Goal: Transaction & Acquisition: Download file/media

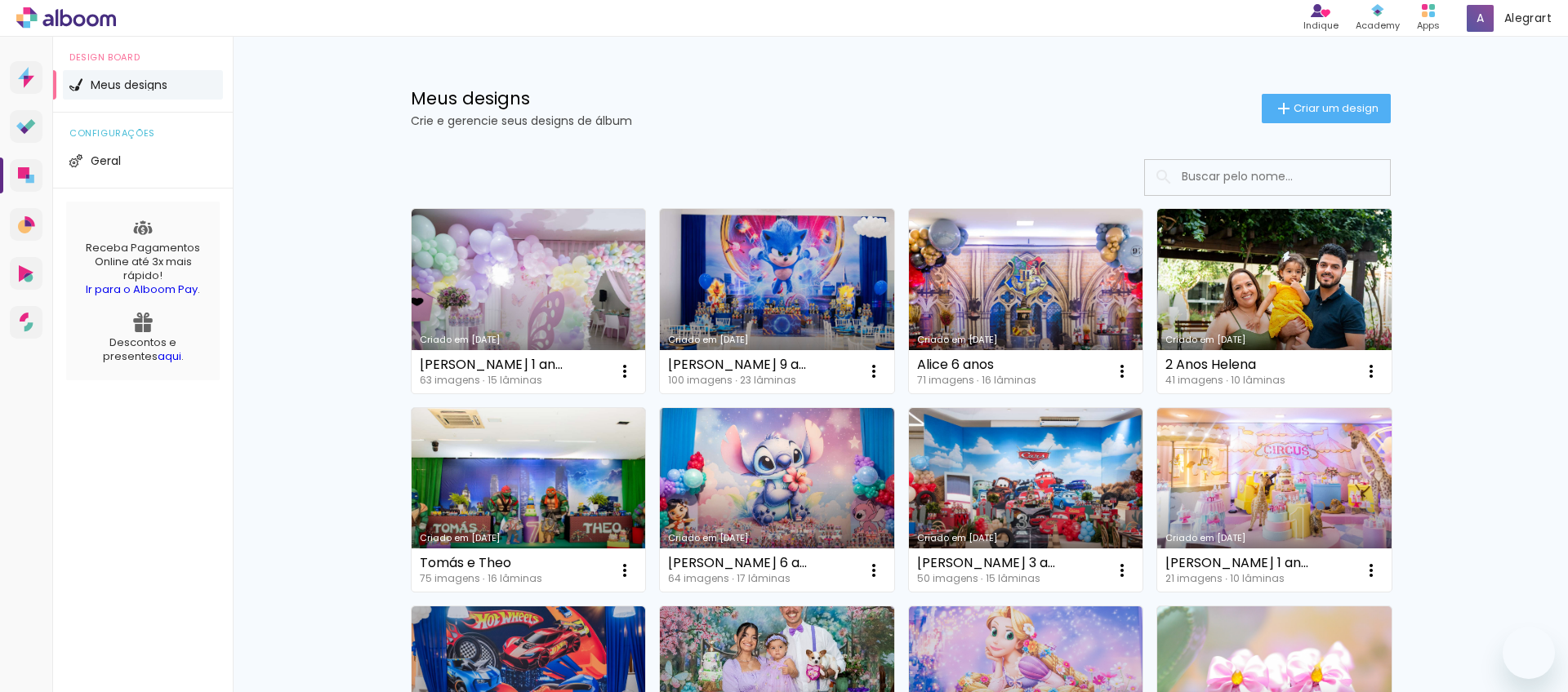
click at [524, 340] on div "Criado em [DATE]" at bounding box center [528, 339] width 218 height 9
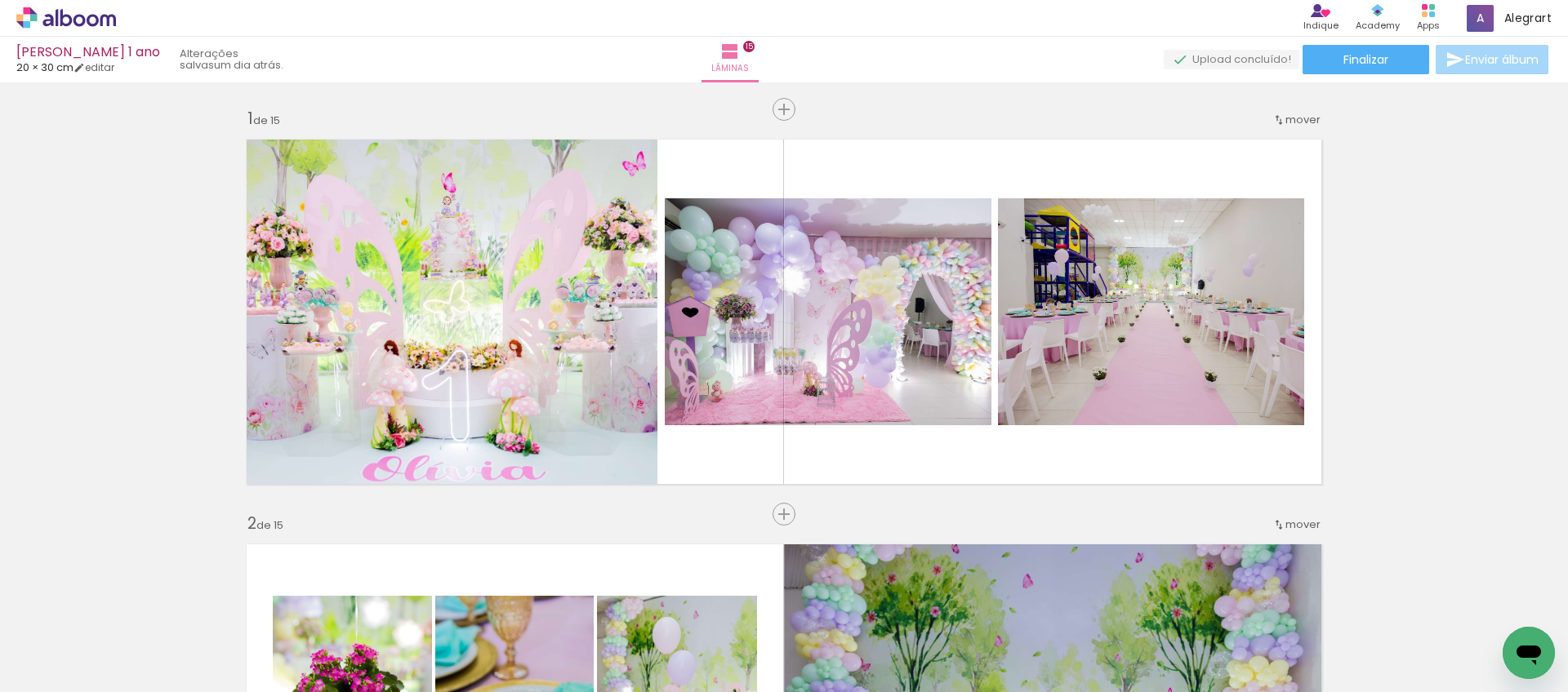
scroll to position [0, 3093]
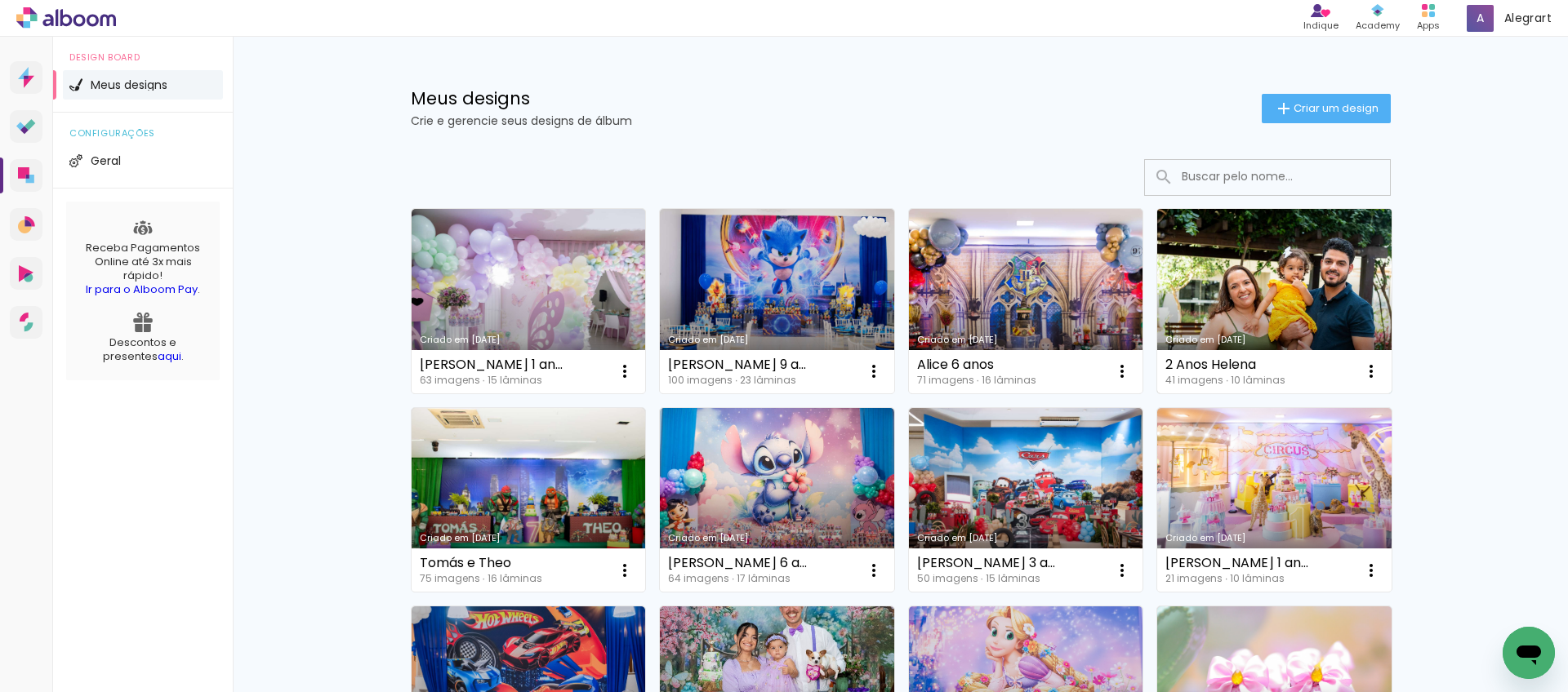
click at [1212, 292] on link "Criado em [DATE]" at bounding box center [1274, 301] width 235 height 184
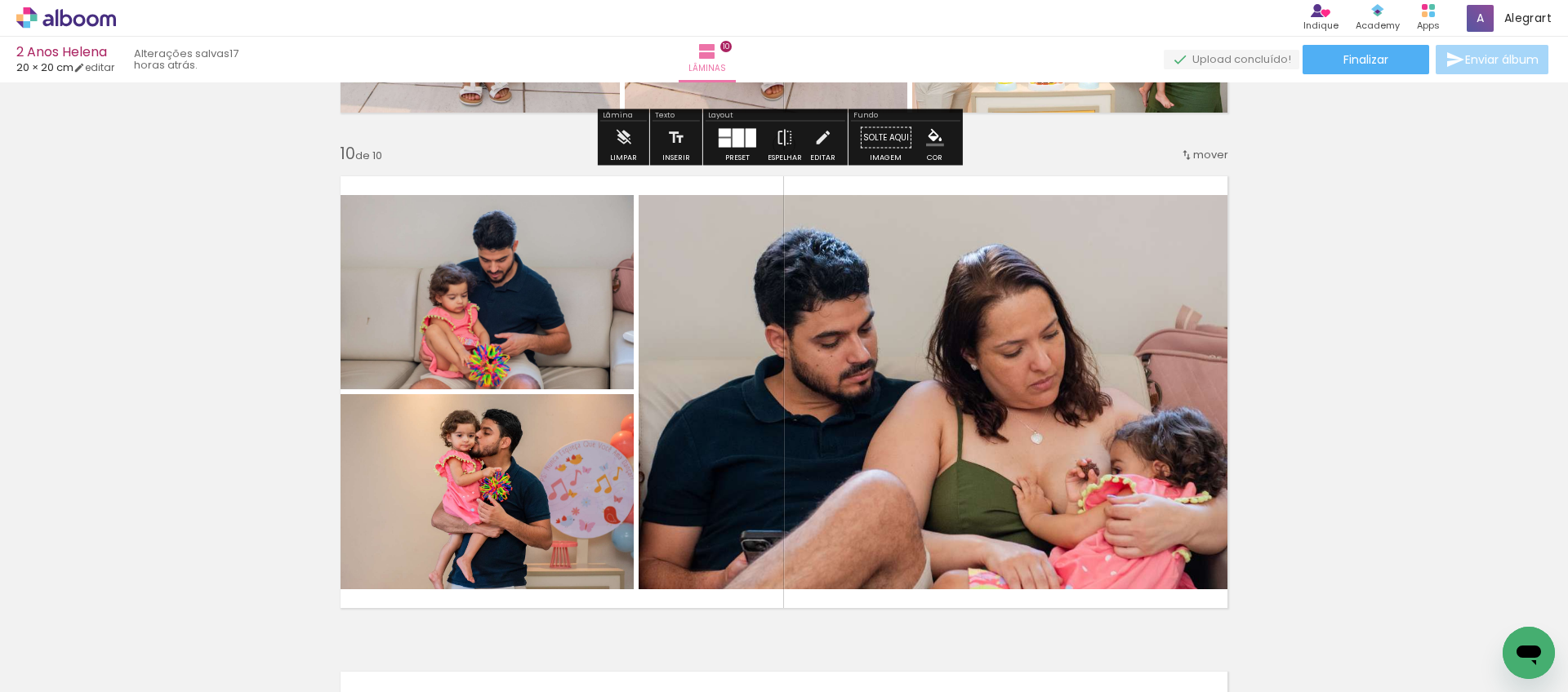
scroll to position [4548, 0]
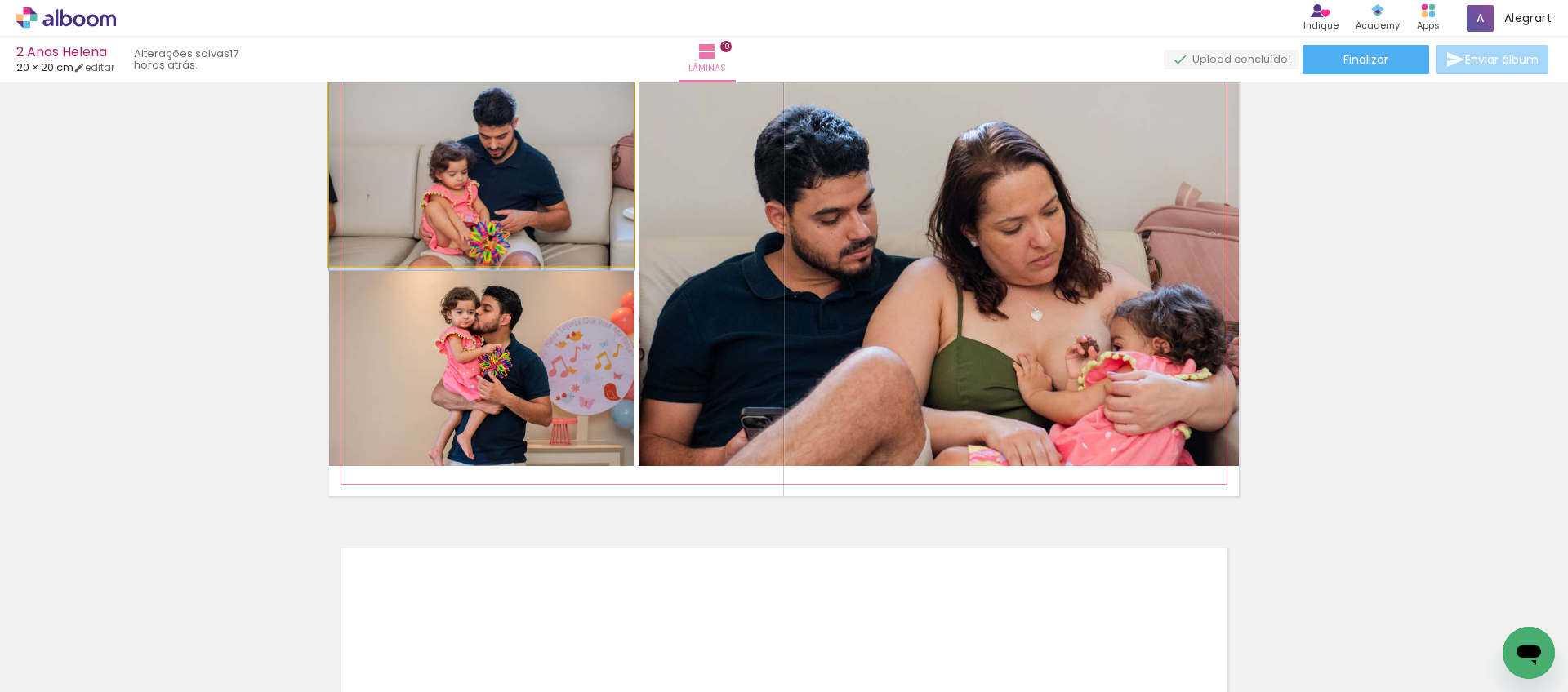
click at [508, 211] on quentale-photo at bounding box center [481, 169] width 304 height 194
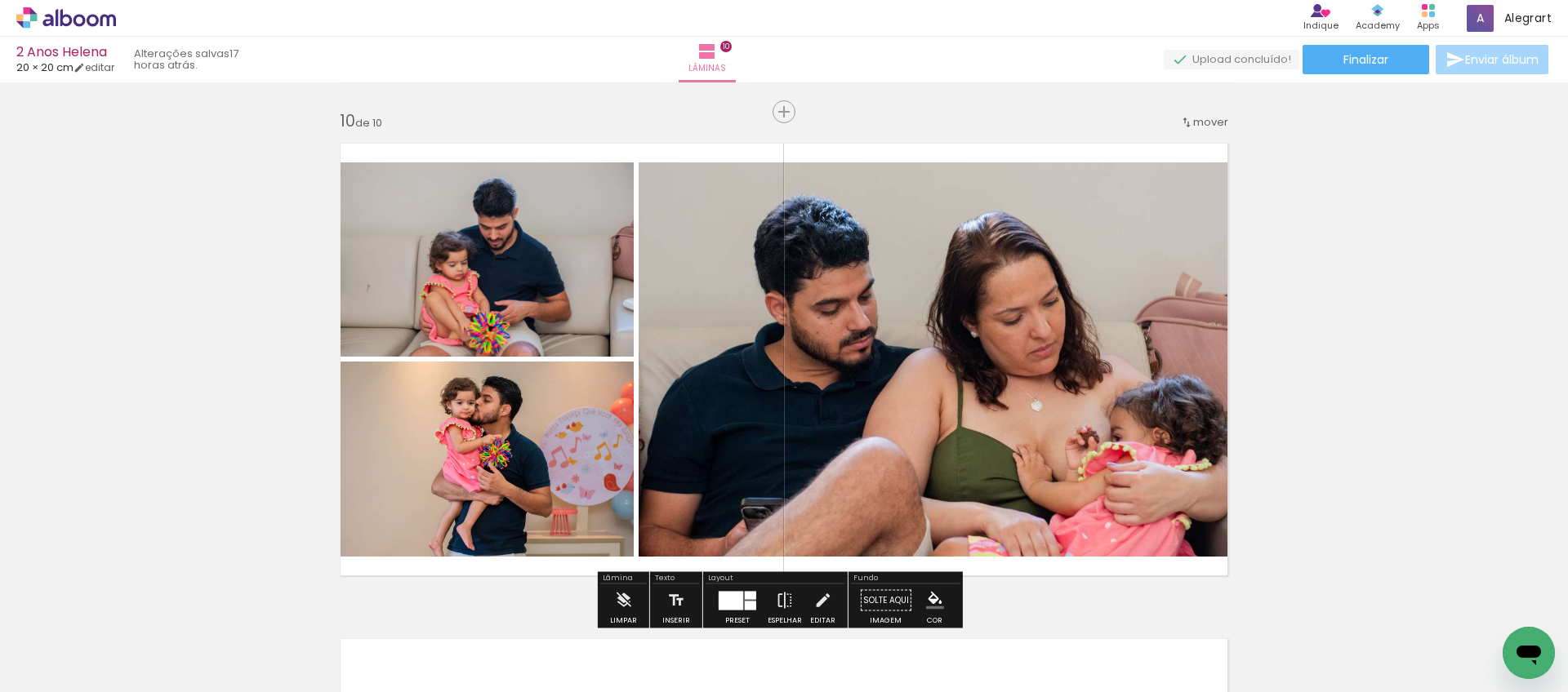
scroll to position [4456, 0]
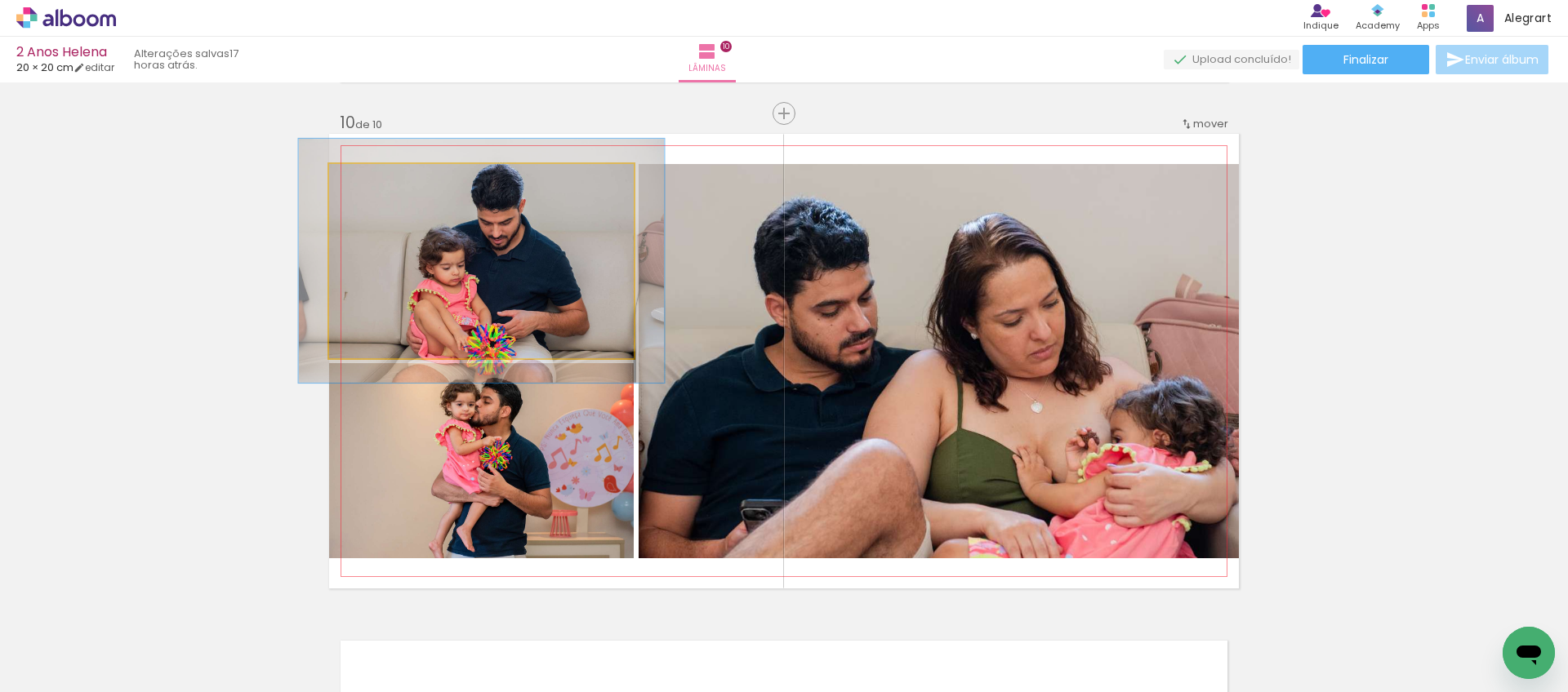
drag, startPoint x: 373, startPoint y: 180, endPoint x: 383, endPoint y: 181, distance: 10.0
click at [383, 181] on div at bounding box center [378, 181] width 26 height 26
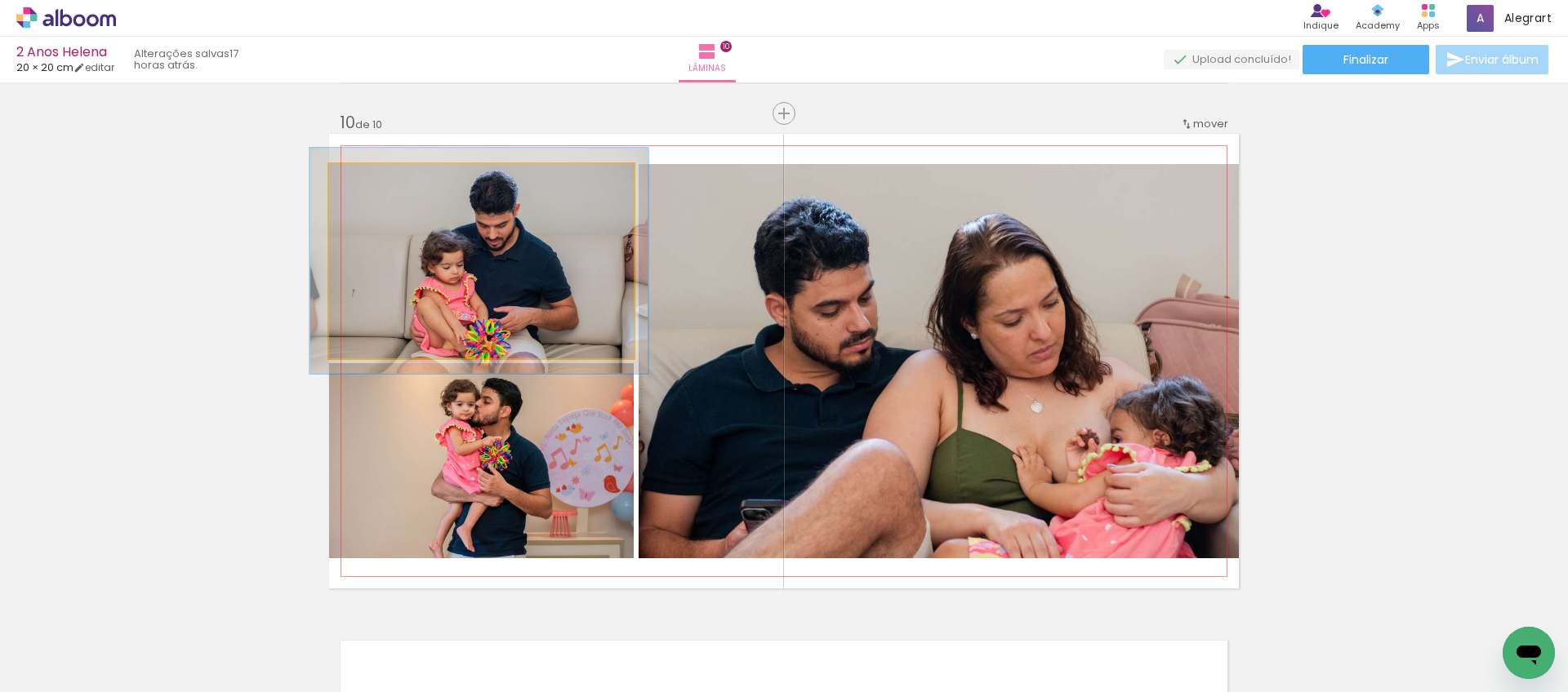
type paper-slider "112"
click at [371, 179] on div at bounding box center [375, 181] width 14 height 14
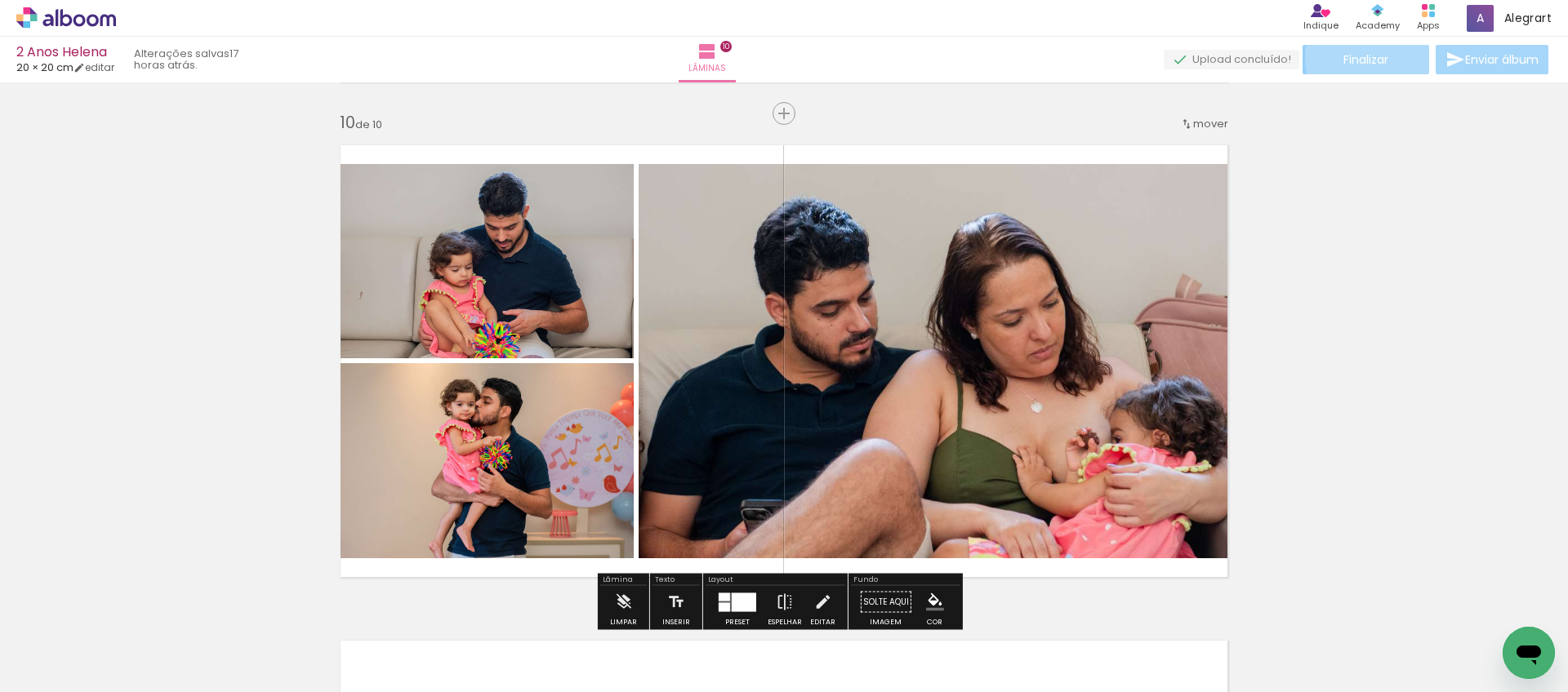
click at [1365, 58] on span "Finalizar" at bounding box center [1365, 60] width 45 height 11
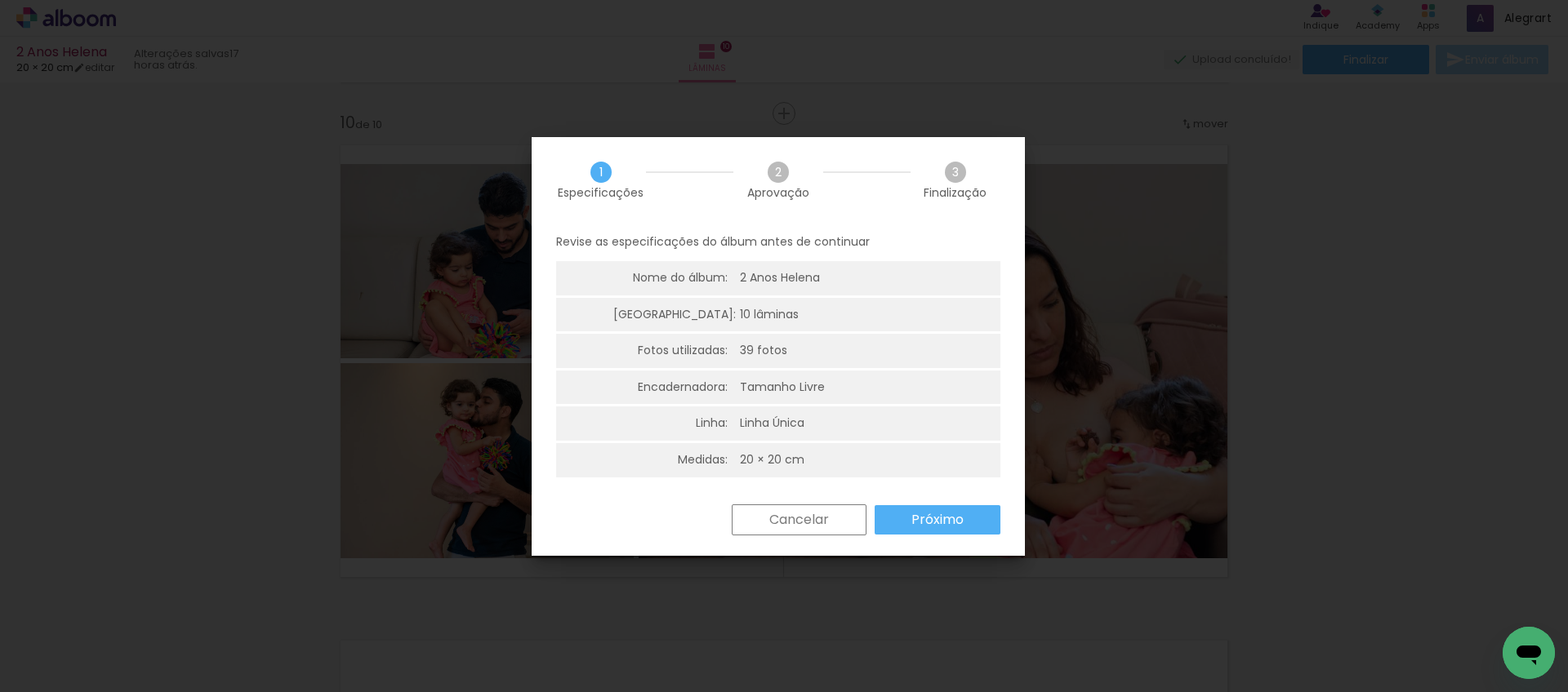
click at [0, 0] on slot "Próximo" at bounding box center [0, 0] width 0 height 0
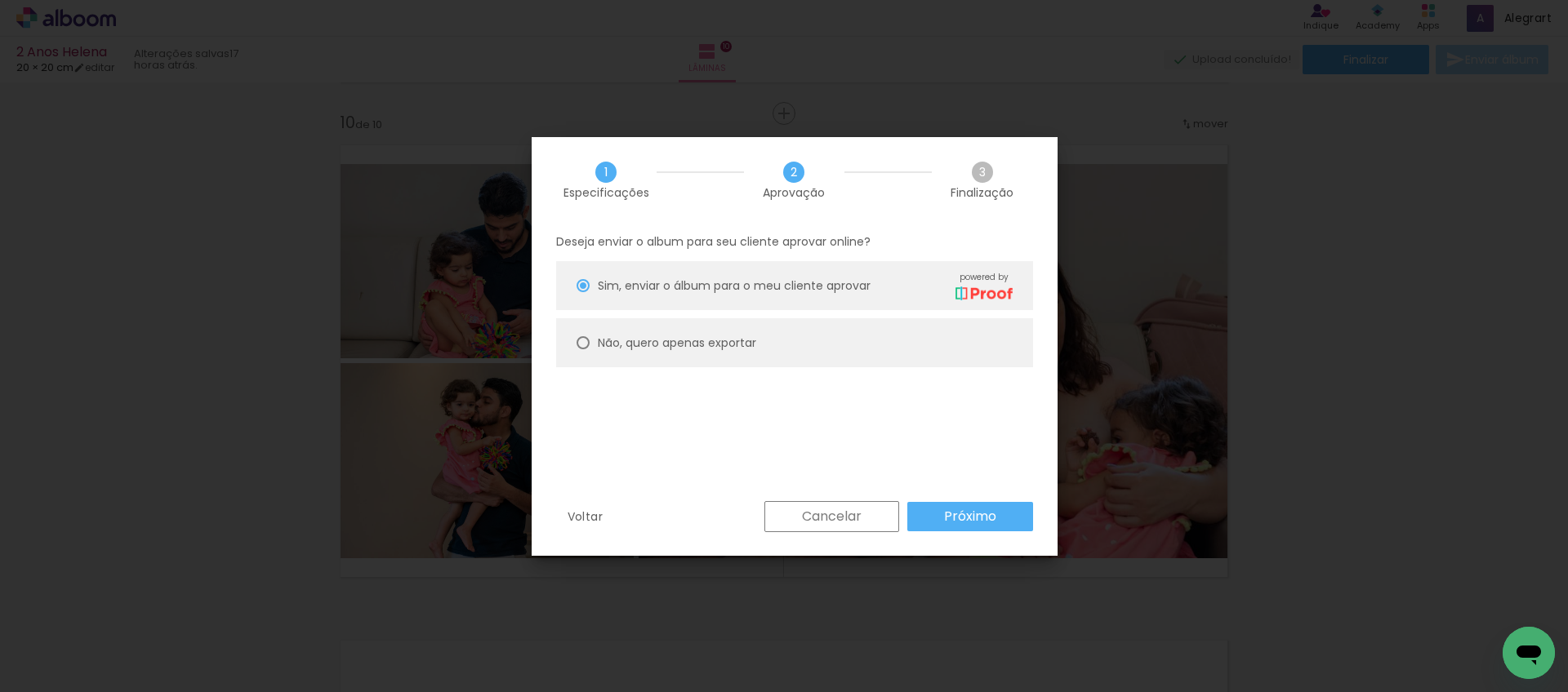
click at [794, 353] on paper-radio-button "Não, quero apenas exportar" at bounding box center [795, 343] width 477 height 49
type paper-radio-button "on"
click at [929, 516] on paper-button "Próximo" at bounding box center [970, 516] width 126 height 29
type input "Alta, 300 DPI"
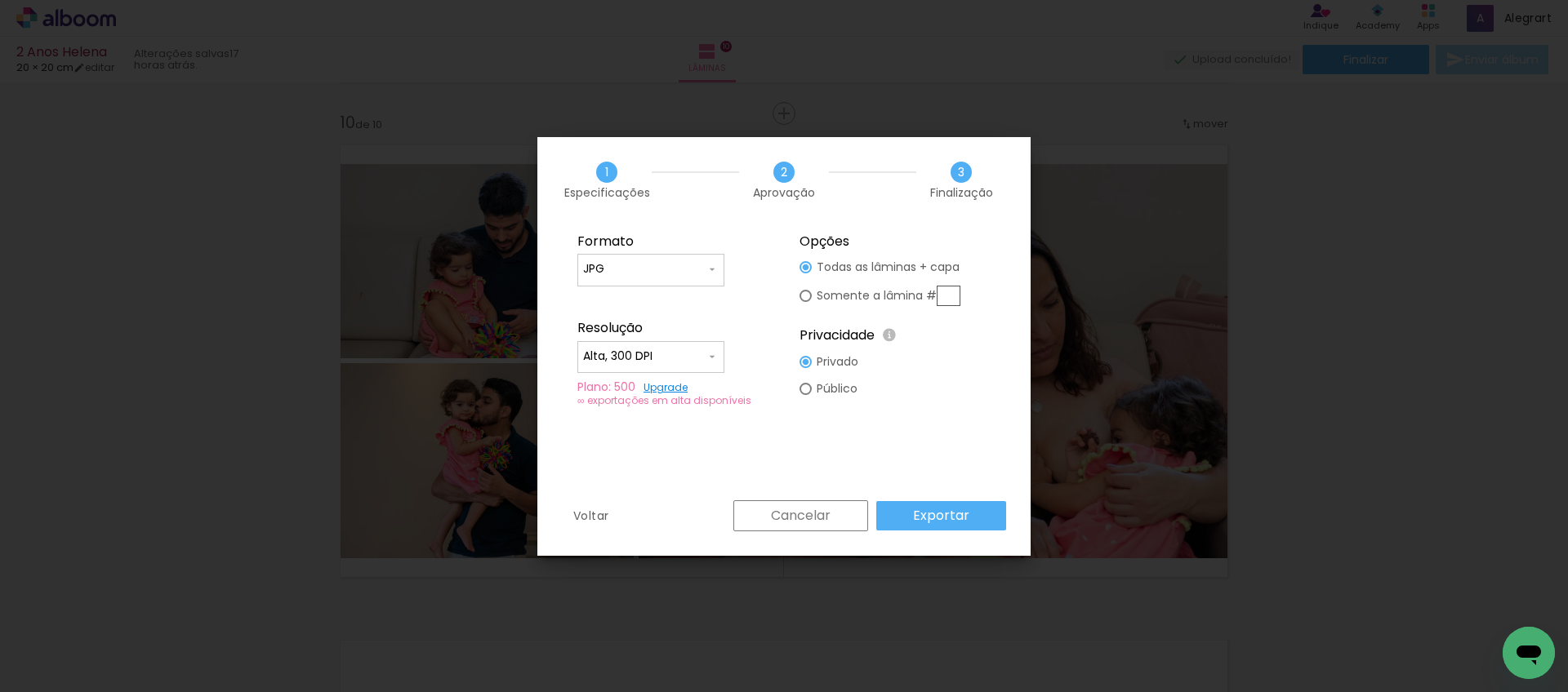
click at [0, 0] on slot "Somente a lâmina #" at bounding box center [0, 0] width 0 height 0
type paper-radio-button "on"
click at [0, 0] on slot "Somente a lâmina #" at bounding box center [0, 0] width 0 height 0
click at [940, 298] on input "text" at bounding box center [948, 296] width 24 height 20
type input "10"
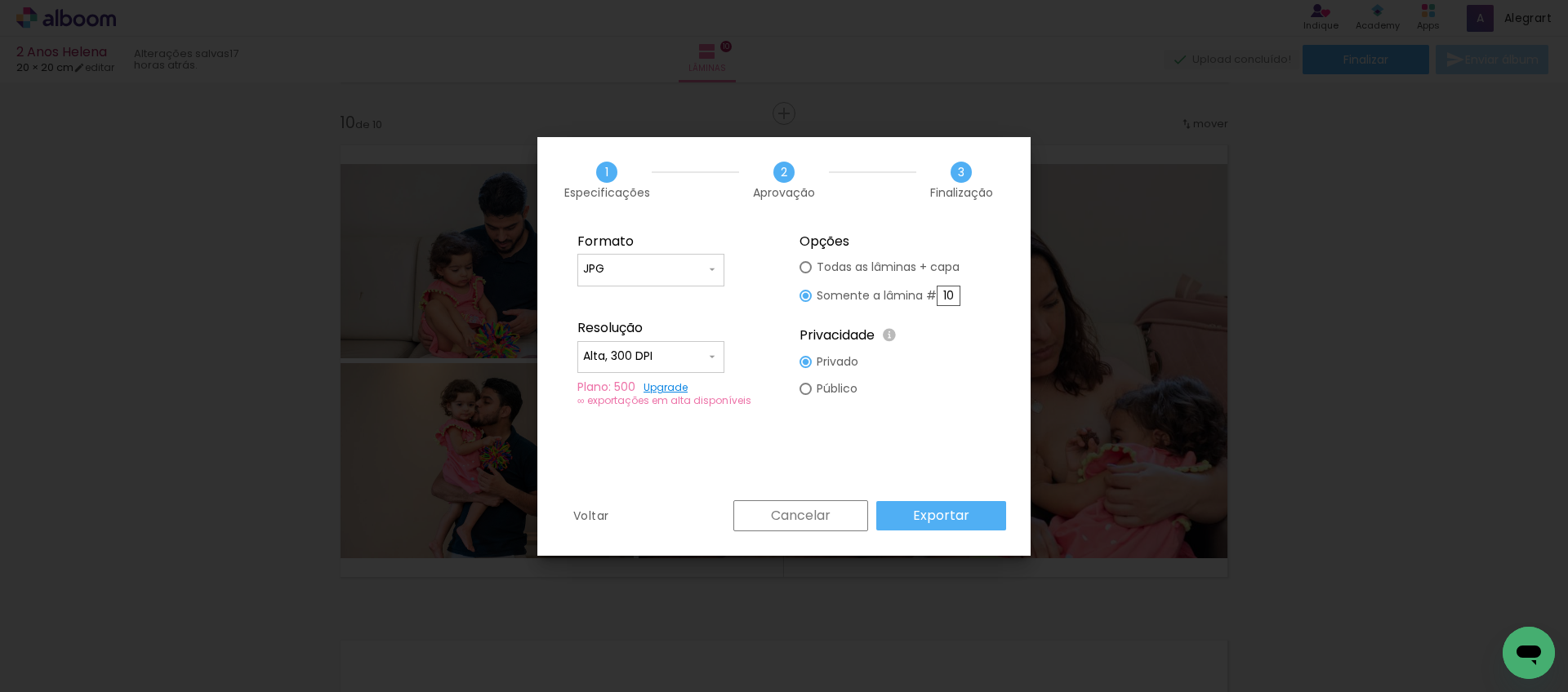
click at [977, 518] on paper-button "Exportar" at bounding box center [941, 515] width 130 height 29
